Goal: Transaction & Acquisition: Obtain resource

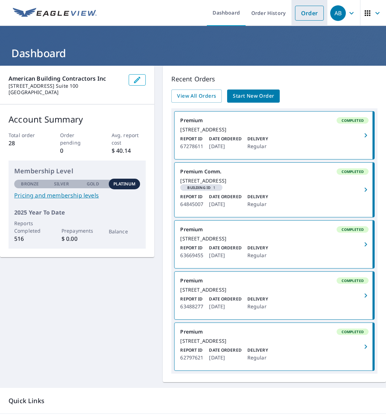
click at [303, 12] on link "Order" at bounding box center [309, 13] width 29 height 15
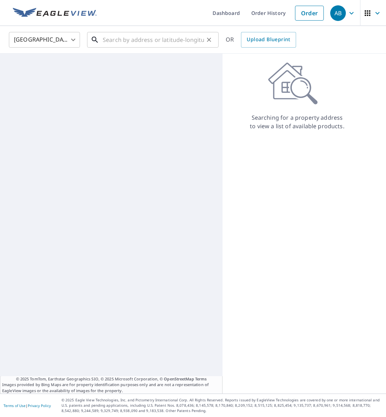
click at [122, 41] on input "text" at bounding box center [153, 40] width 101 height 20
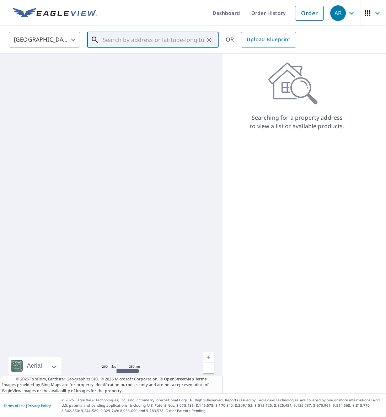
paste input "23672 Via [PERSON_NAME]"
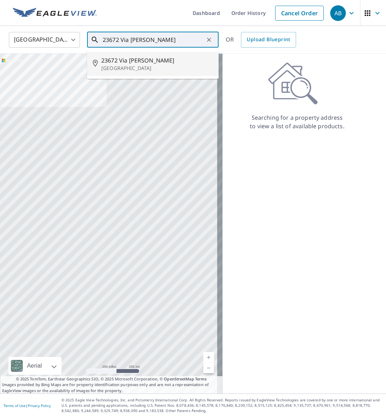
click at [123, 65] on p "[GEOGRAPHIC_DATA]" at bounding box center [157, 68] width 112 height 7
type input "[STREET_ADDRESS][PERSON_NAME]"
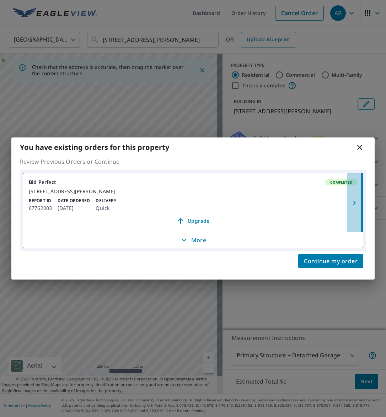
click at [356, 203] on icon "button" at bounding box center [354, 203] width 9 height 9
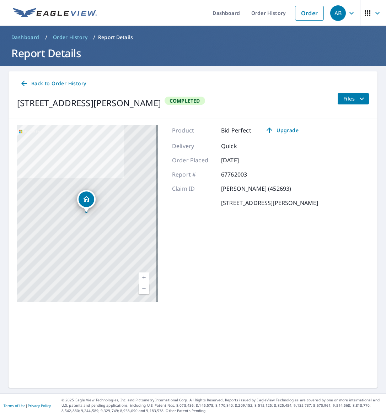
click at [363, 96] on button "Files" at bounding box center [353, 98] width 32 height 11
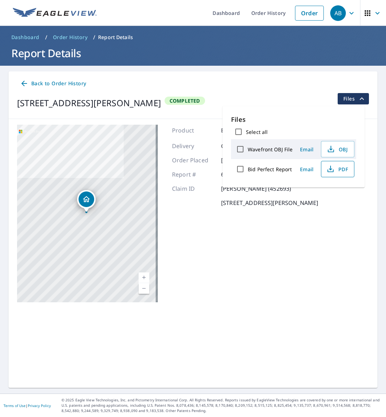
click at [335, 169] on span "PDF" at bounding box center [337, 169] width 23 height 9
